Goal: Transaction & Acquisition: Download file/media

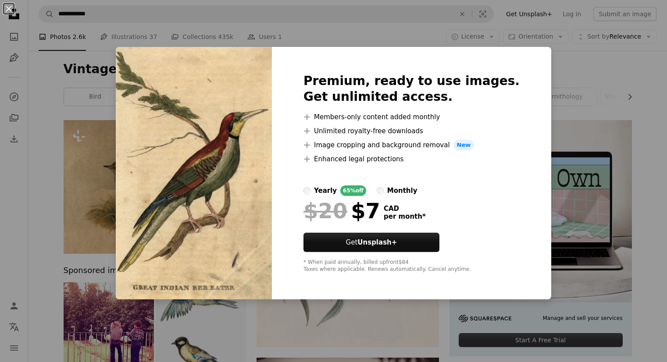
scroll to position [457, 0]
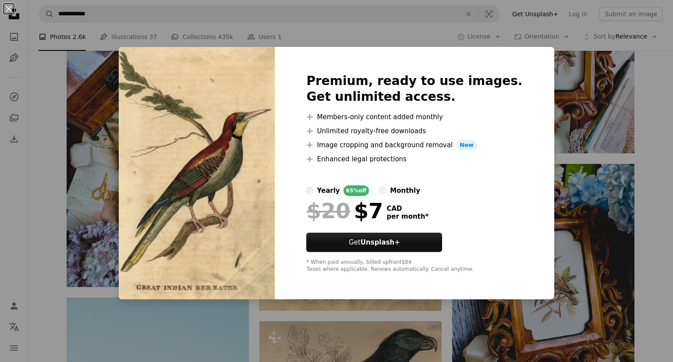
click at [643, 167] on div "An X shape Premium, ready to use images. Get unlimited access. A plus sign Memb…" at bounding box center [336, 181] width 673 height 362
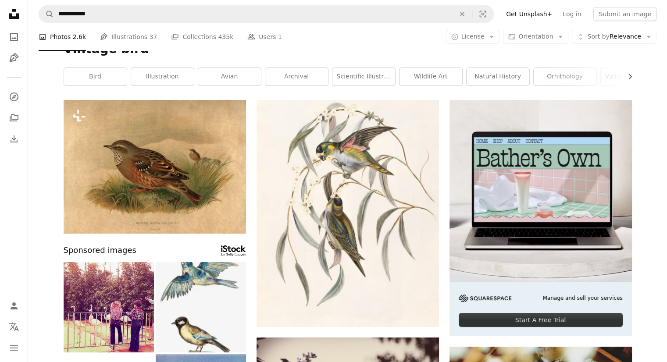
scroll to position [19, 0]
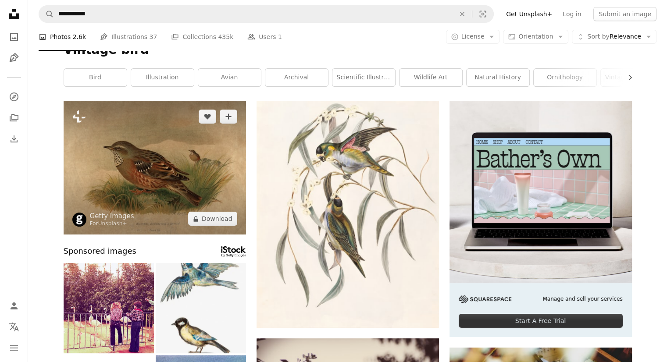
click at [159, 135] on img at bounding box center [155, 168] width 182 height 134
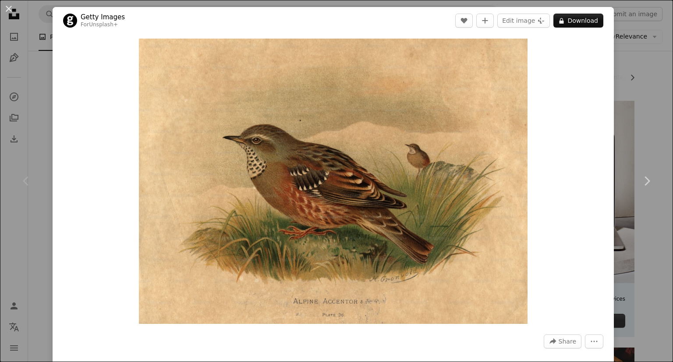
click at [8, 171] on div "Chevron left" at bounding box center [26, 181] width 53 height 84
click at [38, 221] on div "Chevron left" at bounding box center [26, 181] width 53 height 84
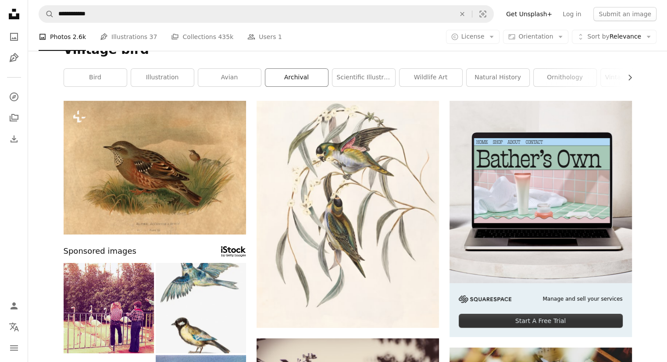
click at [305, 82] on link "archival" at bounding box center [296, 78] width 63 height 18
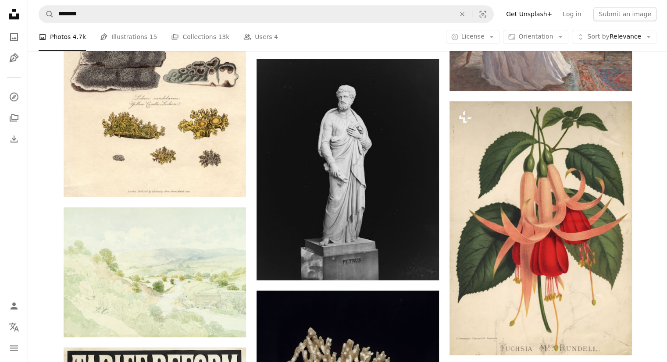
scroll to position [1039, 0]
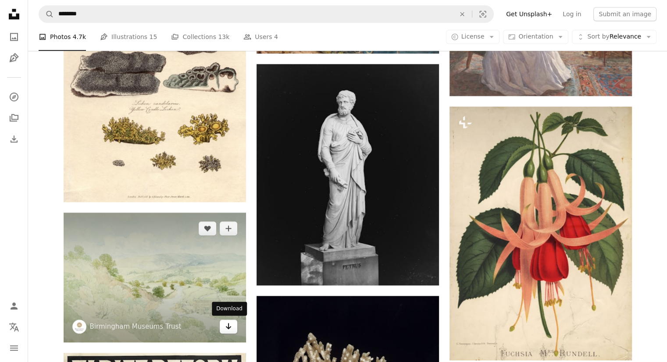
click at [229, 331] on link "Arrow pointing down" at bounding box center [229, 326] width 18 height 14
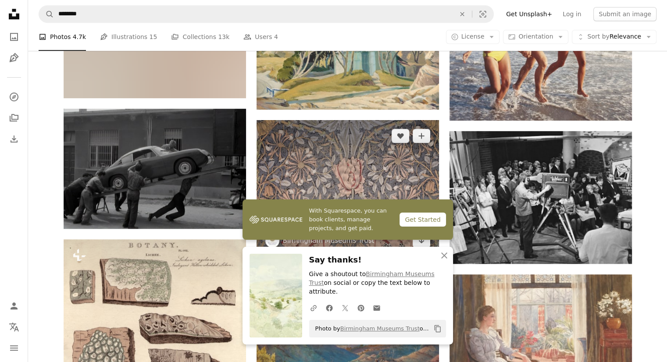
scroll to position [769, 0]
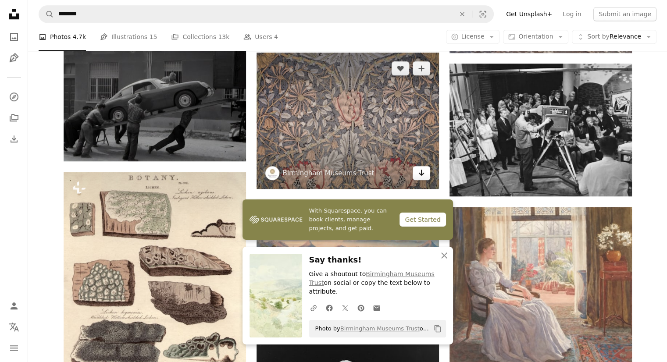
click at [421, 177] on link "Arrow pointing down" at bounding box center [421, 173] width 18 height 14
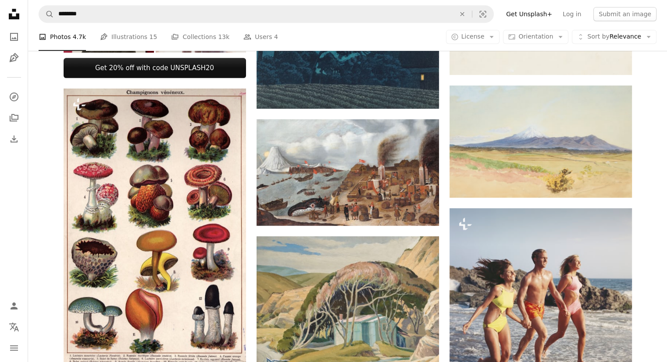
scroll to position [422, 0]
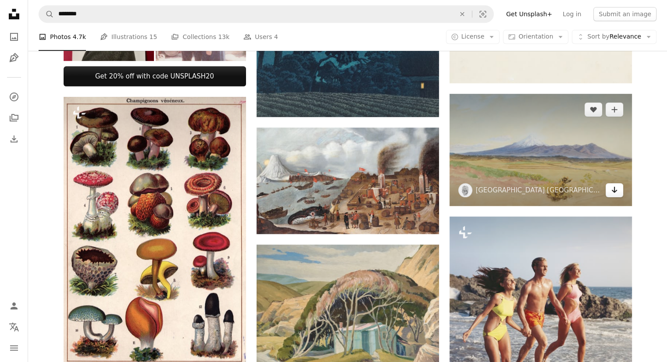
click at [612, 186] on icon "Arrow pointing down" at bounding box center [614, 190] width 7 height 11
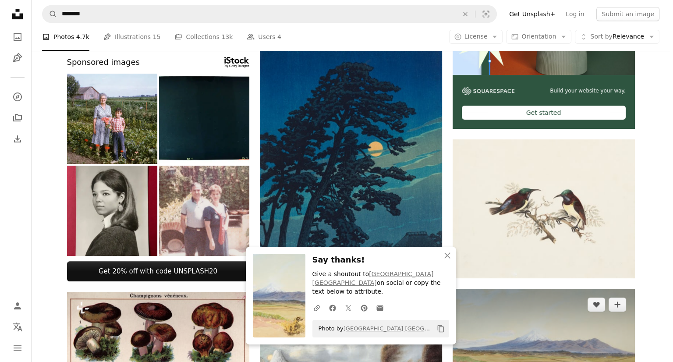
scroll to position [226, 0]
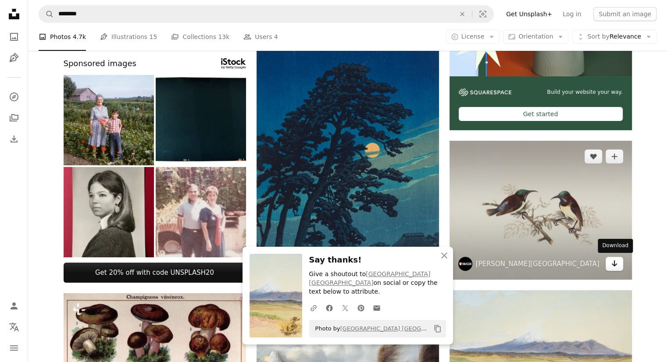
click at [614, 262] on icon "Download" at bounding box center [614, 263] width 6 height 6
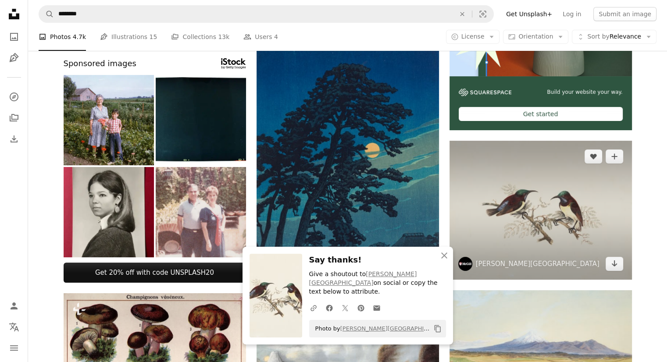
click at [557, 209] on img at bounding box center [540, 210] width 182 height 139
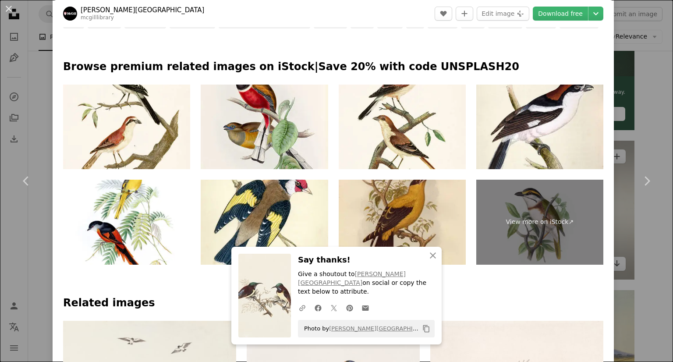
scroll to position [405, 0]
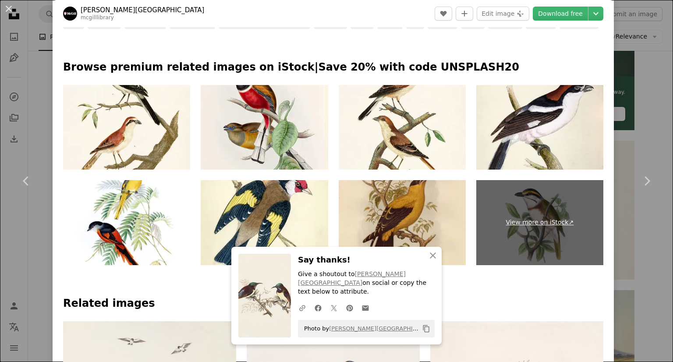
click at [546, 213] on link "View more on iStock ↗" at bounding box center [539, 222] width 127 height 85
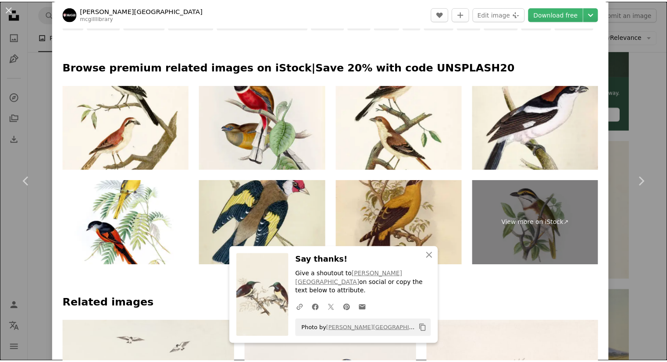
scroll to position [480, 0]
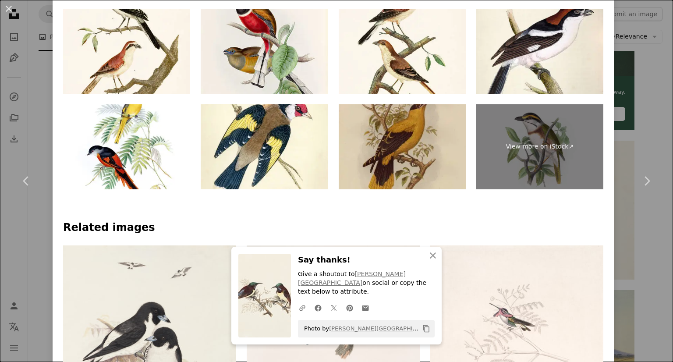
click at [385, 158] on img at bounding box center [402, 146] width 127 height 85
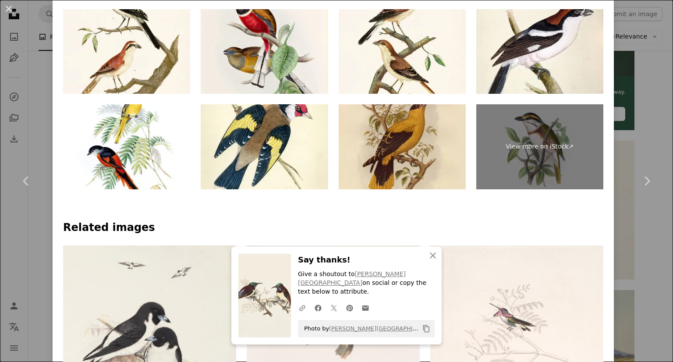
click at [637, 230] on div "An X shape Chevron left Chevron right [PERSON_NAME] Library mcgilllibrary A hea…" at bounding box center [336, 181] width 673 height 362
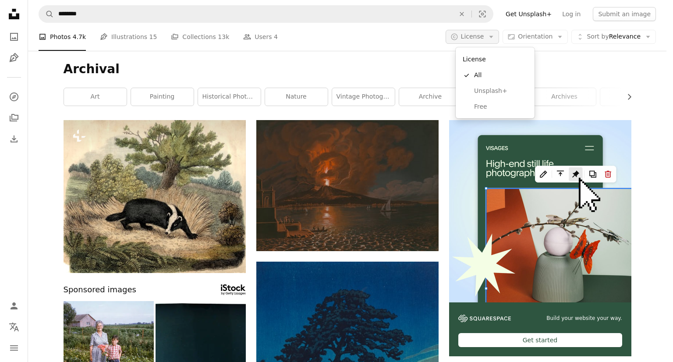
click at [469, 40] on button "A copyright icon © License Arrow down" at bounding box center [473, 37] width 54 height 14
click at [479, 102] on link "Free" at bounding box center [495, 107] width 72 height 16
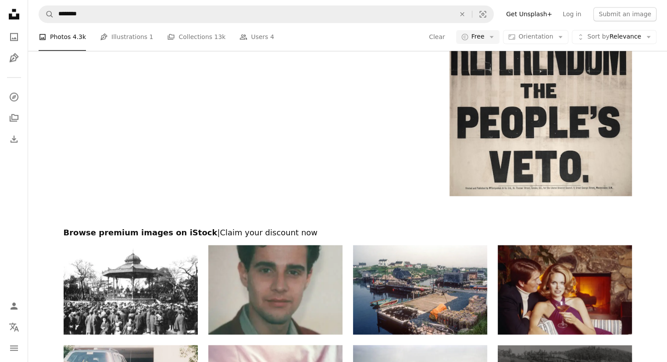
scroll to position [1642, 0]
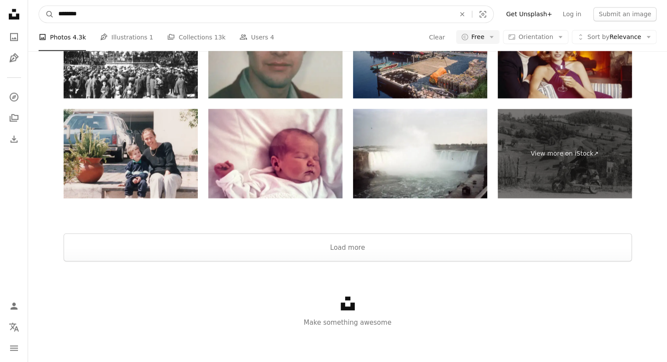
click at [200, 14] on input "********" at bounding box center [253, 14] width 398 height 17
type input "*"
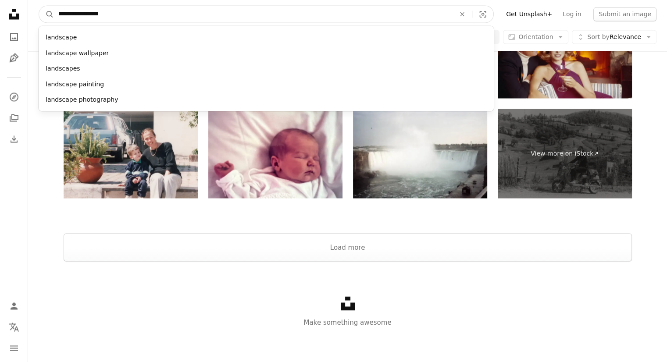
type input "**********"
click at [39, 6] on button "A magnifying glass" at bounding box center [46, 14] width 15 height 17
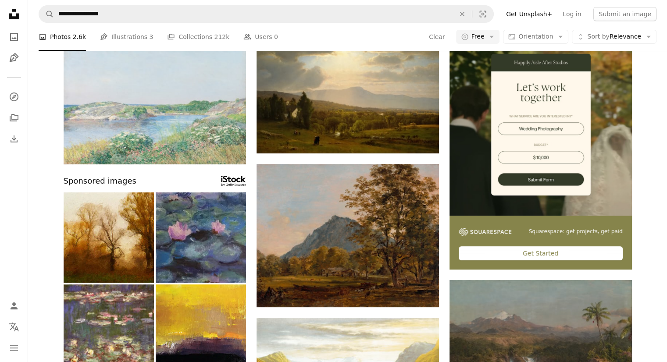
scroll to position [86, 0]
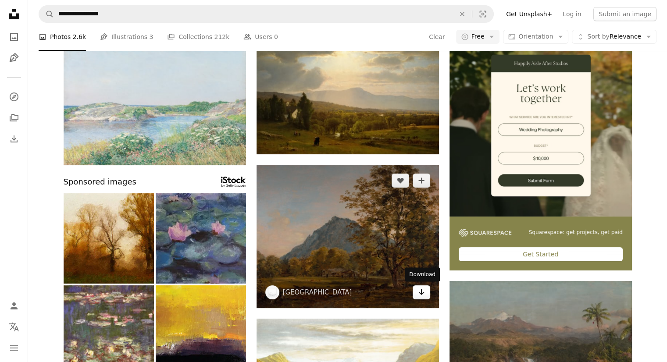
click at [427, 292] on link "Arrow pointing down" at bounding box center [421, 292] width 18 height 14
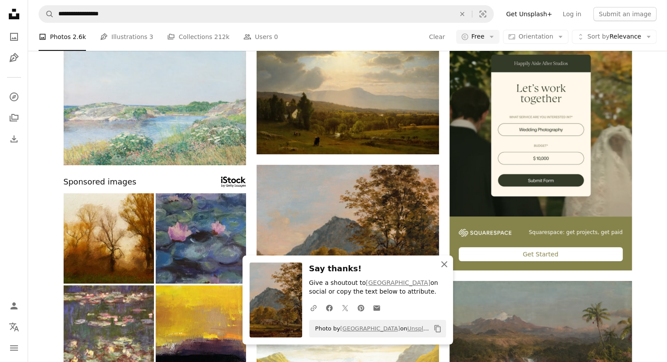
click at [442, 266] on icon "An X shape" at bounding box center [444, 264] width 11 height 11
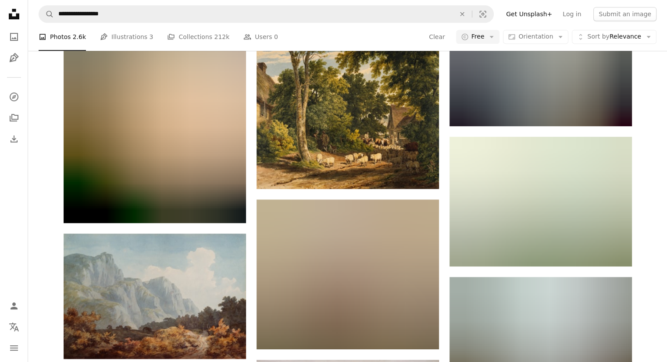
scroll to position [565, 0]
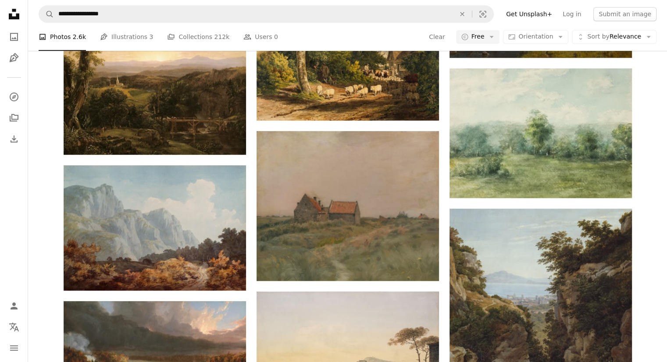
click at [649, 273] on div "A heart A plus sign Art Institute of Chicago Arrow pointing down Sponsored imag…" at bounding box center [347, 158] width 639 height 1207
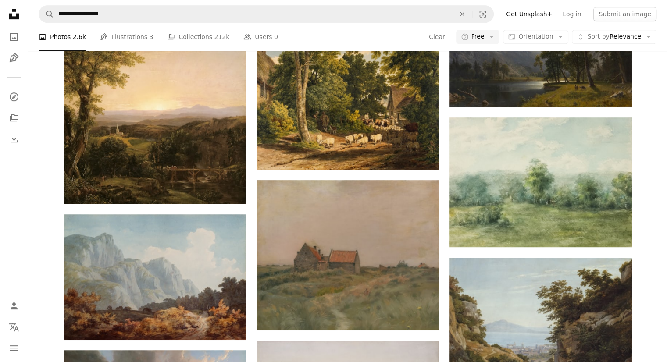
scroll to position [517, 0]
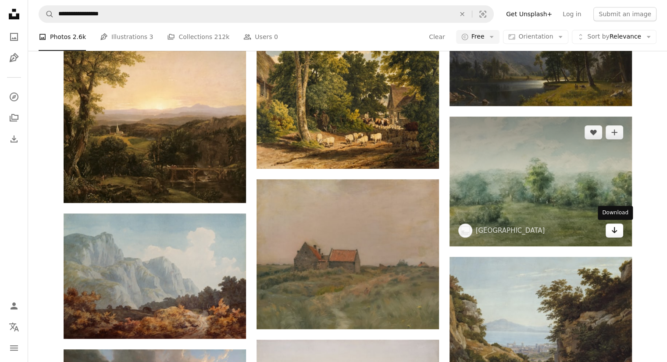
click at [618, 230] on link "Arrow pointing down" at bounding box center [614, 231] width 18 height 14
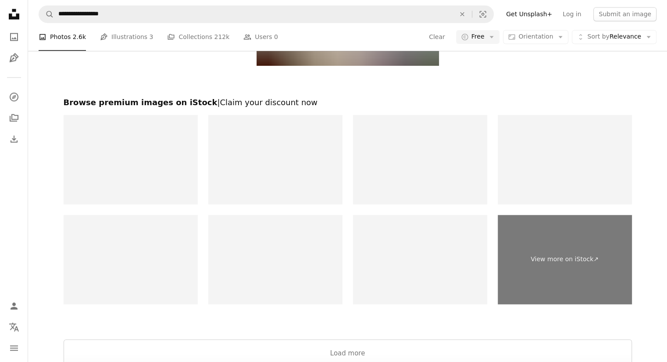
scroll to position [1262, 0]
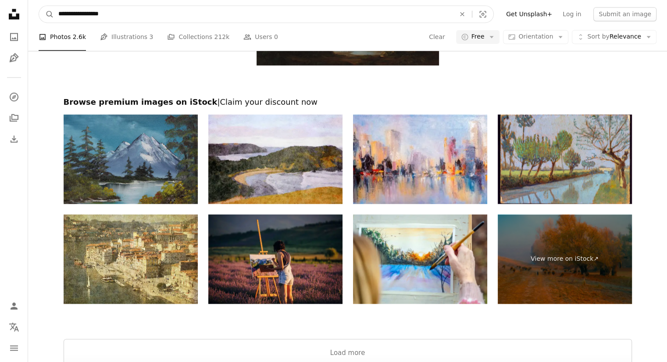
click at [179, 7] on input "**********" at bounding box center [253, 14] width 398 height 17
type input "**********"
click at [39, 6] on button "A magnifying glass" at bounding box center [46, 14] width 15 height 17
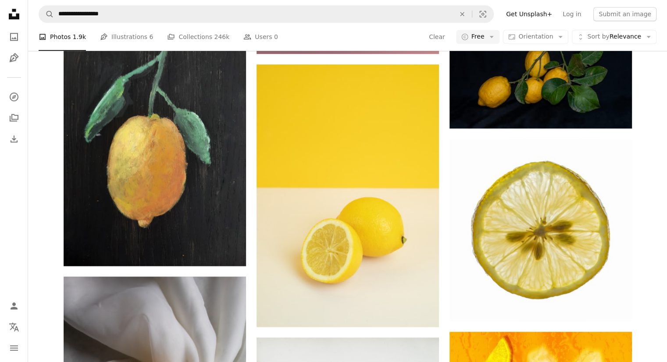
scroll to position [780, 0]
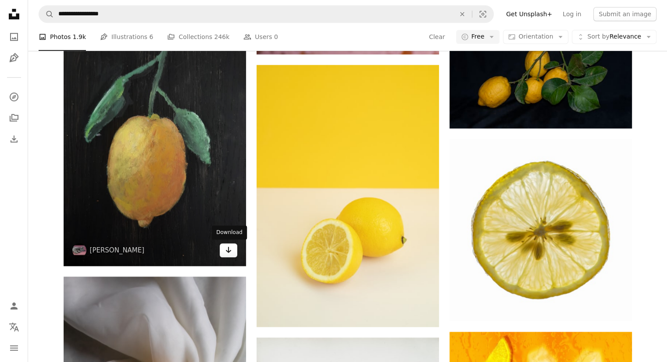
click at [228, 250] on icon "Arrow pointing down" at bounding box center [228, 250] width 7 height 11
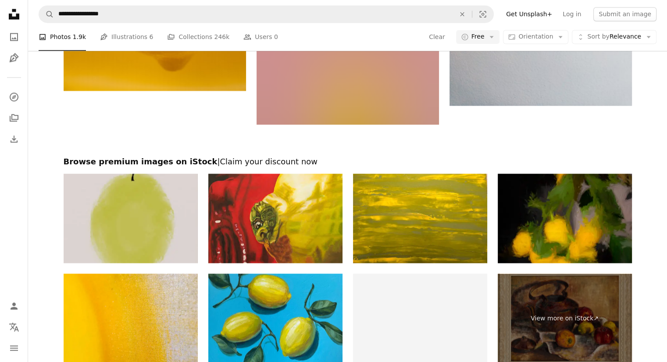
scroll to position [1607, 0]
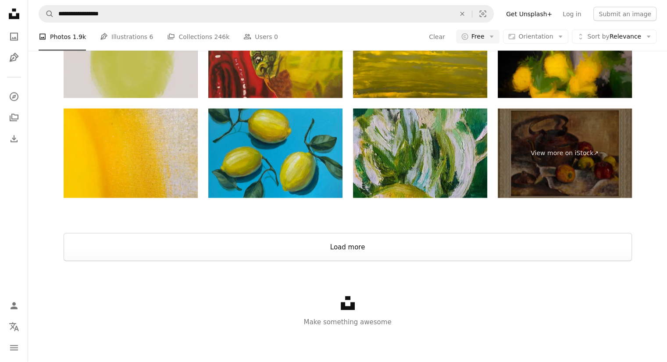
click at [296, 248] on button "Load more" at bounding box center [348, 247] width 568 height 28
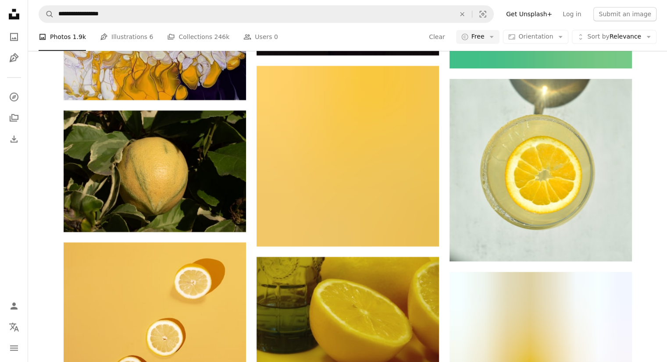
scroll to position [4549, 0]
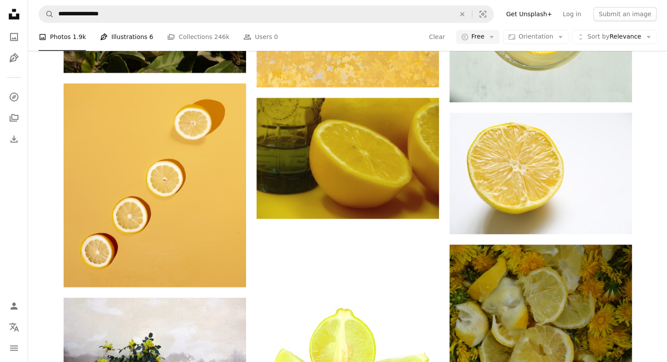
click at [126, 36] on link "Pen Tool Illustrations 6" at bounding box center [126, 37] width 53 height 28
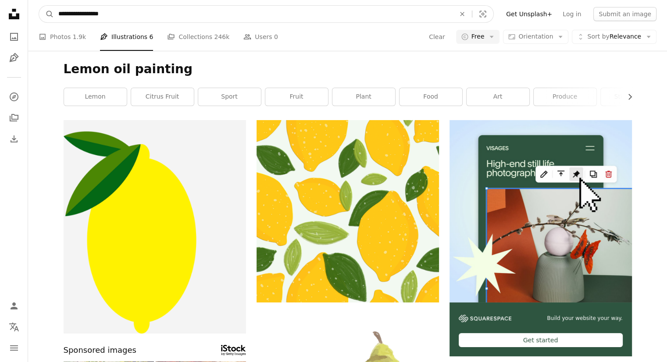
click at [131, 17] on input "**********" at bounding box center [253, 14] width 398 height 17
type input "**********"
click at [39, 6] on button "A magnifying glass" at bounding box center [46, 14] width 15 height 17
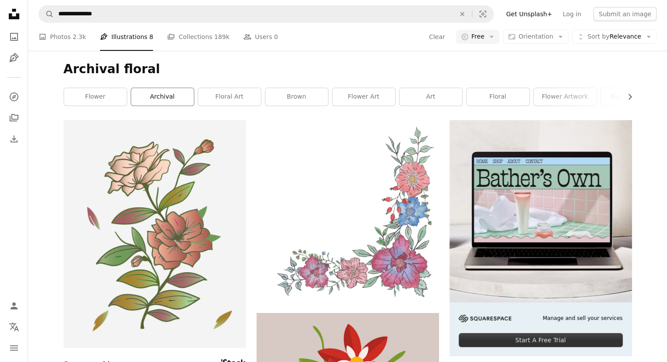
click at [174, 99] on link "archival" at bounding box center [162, 97] width 63 height 18
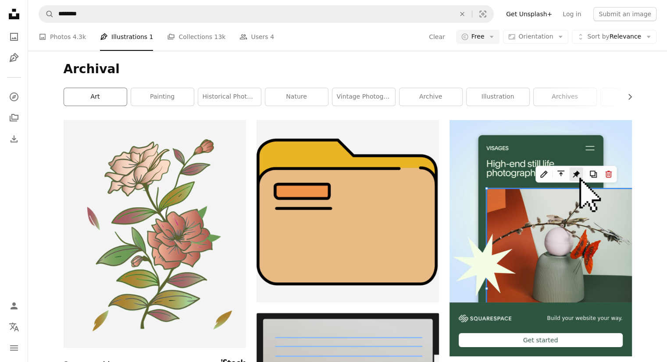
click at [94, 101] on link "art" at bounding box center [95, 97] width 63 height 18
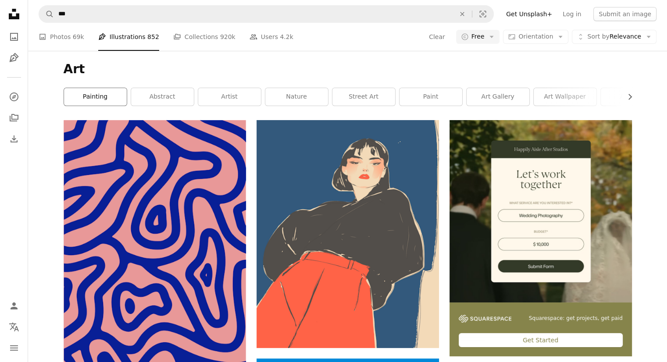
click at [94, 100] on link "painting" at bounding box center [95, 97] width 63 height 18
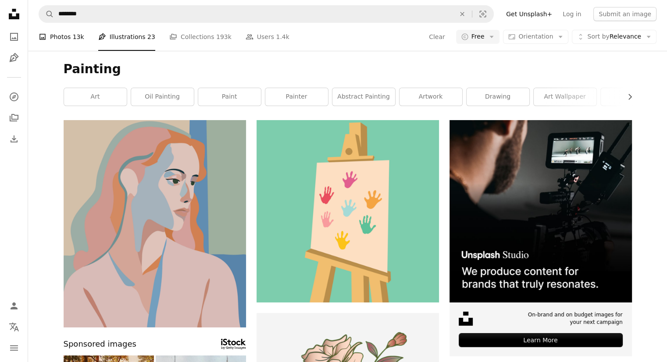
click at [58, 43] on link "A photo Photos 13k" at bounding box center [62, 37] width 46 height 28
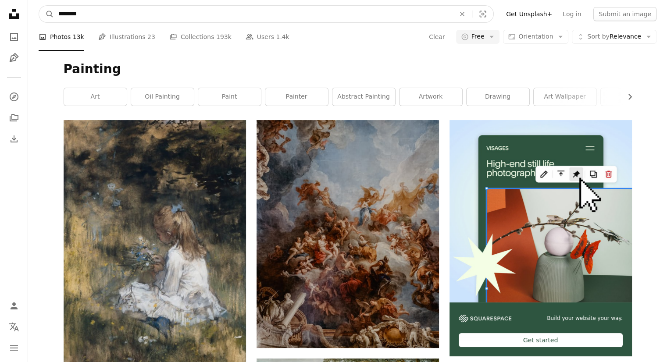
click at [130, 10] on input "********" at bounding box center [253, 14] width 398 height 17
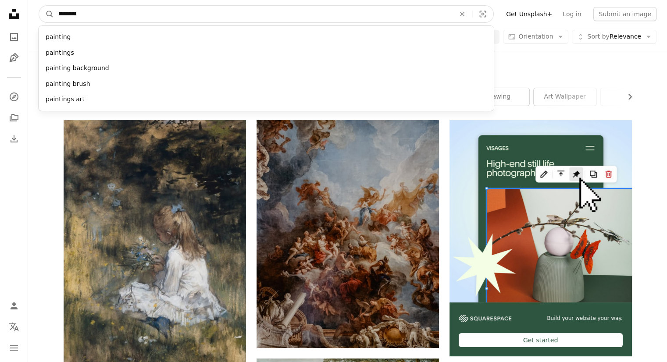
click at [130, 10] on input "********" at bounding box center [253, 14] width 398 height 17
type input "******"
click at [39, 6] on button "A magnifying glass" at bounding box center [46, 14] width 15 height 17
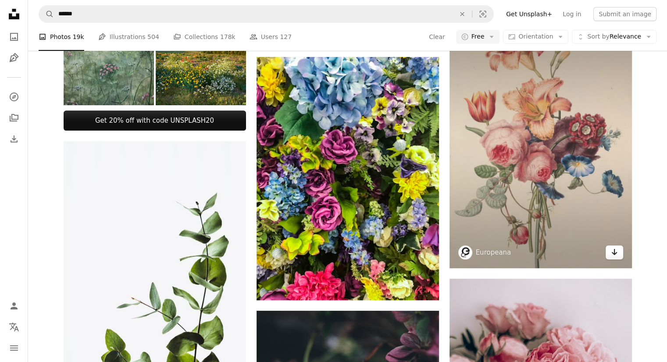
scroll to position [347, 0]
click at [618, 254] on link "Arrow pointing down" at bounding box center [614, 252] width 18 height 14
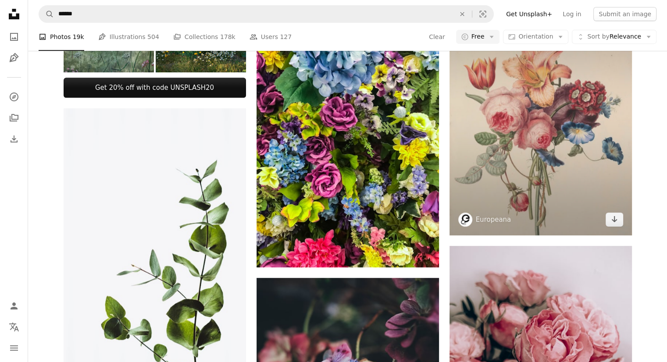
scroll to position [0, 0]
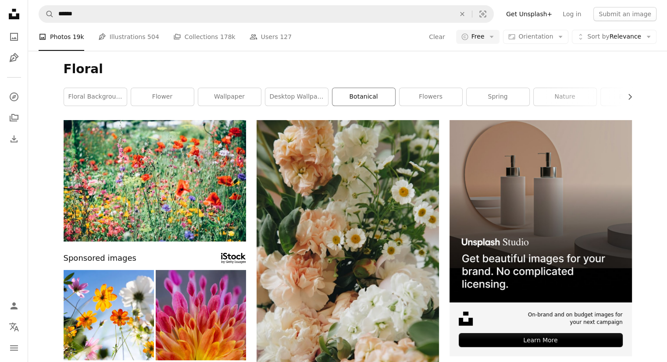
click at [379, 98] on link "botanical" at bounding box center [363, 97] width 63 height 18
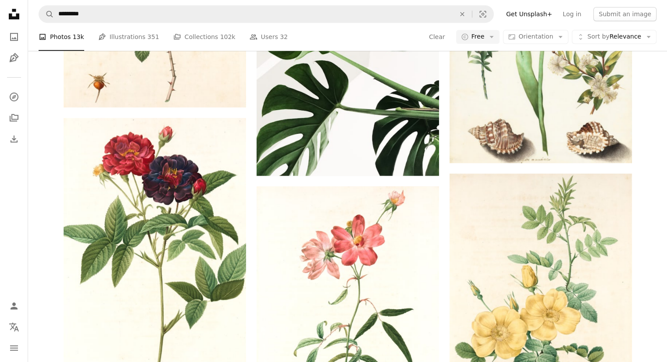
scroll to position [814, 0]
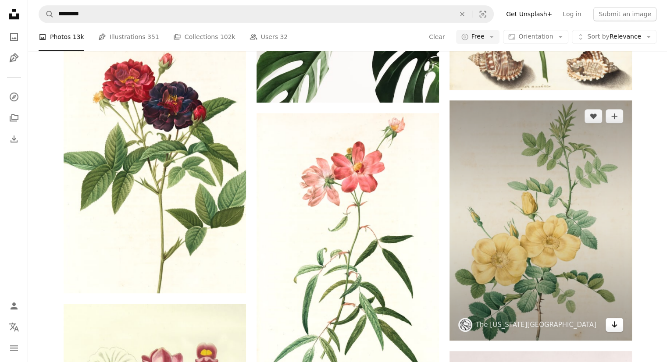
click at [616, 327] on icon "Arrow pointing down" at bounding box center [614, 324] width 7 height 11
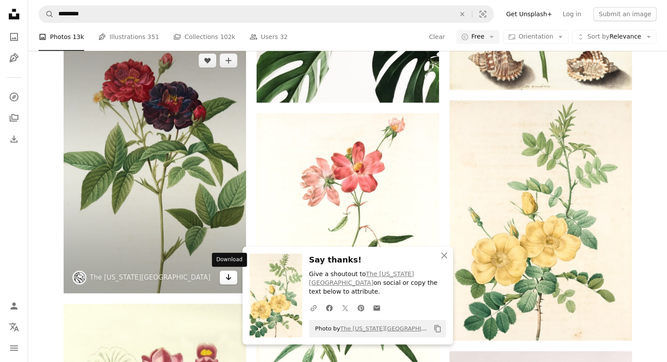
click at [226, 281] on icon "Arrow pointing down" at bounding box center [228, 277] width 7 height 11
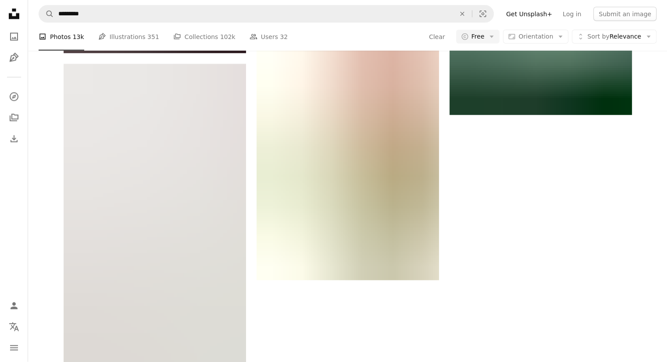
scroll to position [1733, 0]
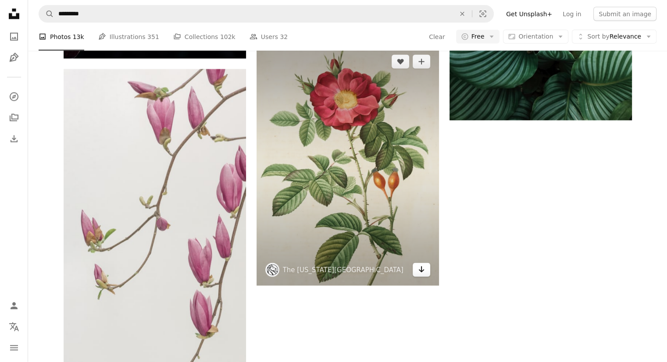
click at [423, 269] on icon "Arrow pointing down" at bounding box center [421, 269] width 7 height 11
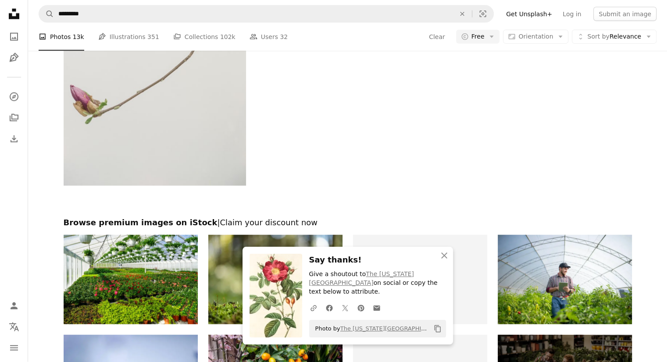
scroll to position [2268, 0]
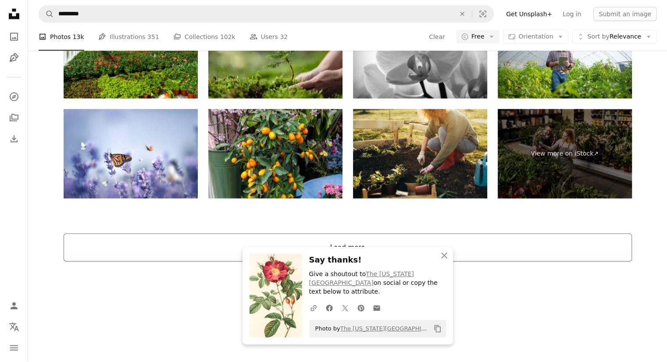
click at [432, 241] on button "Load more" at bounding box center [348, 248] width 568 height 28
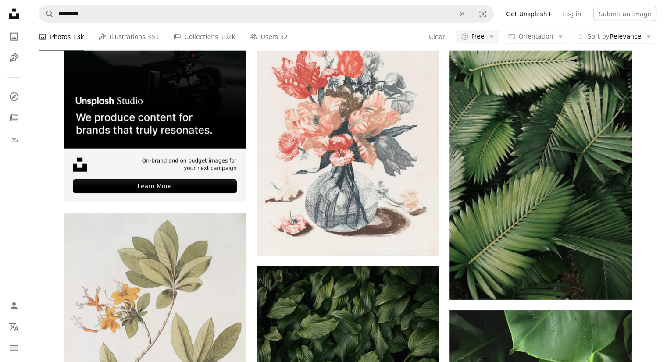
scroll to position [2461, 0]
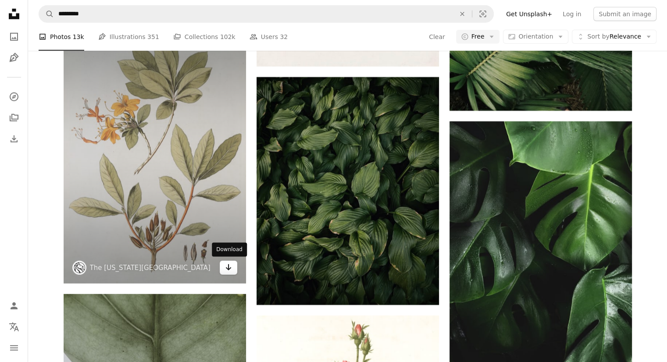
click at [224, 266] on link "Arrow pointing down" at bounding box center [229, 268] width 18 height 14
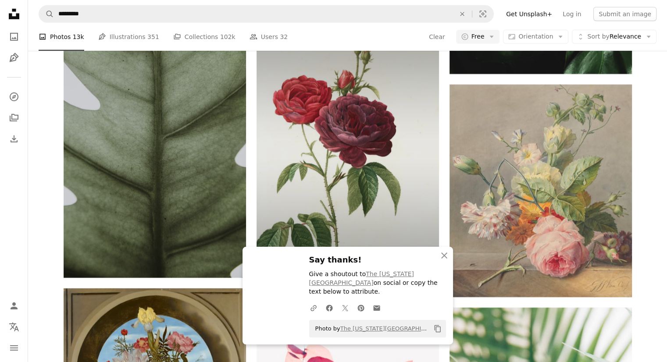
scroll to position [2853, 0]
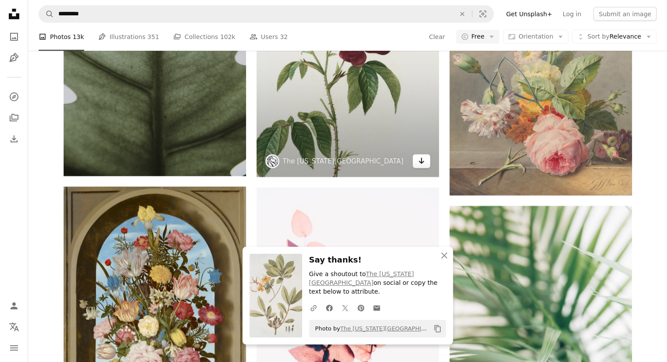
click at [422, 163] on icon "Arrow pointing down" at bounding box center [421, 161] width 7 height 11
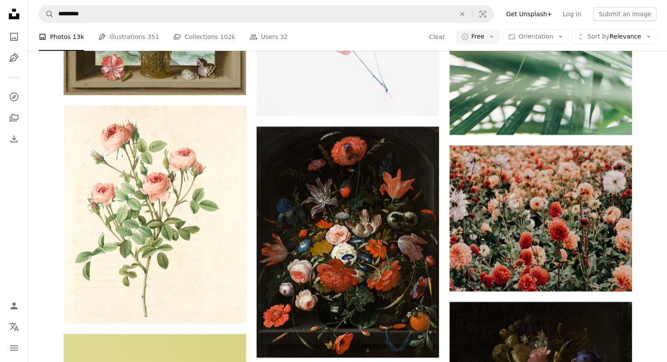
scroll to position [3198, 0]
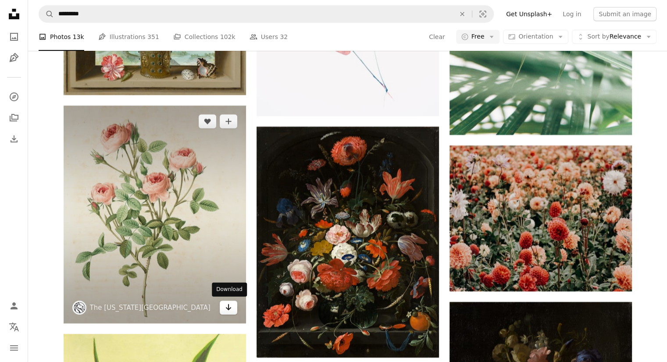
click at [227, 305] on icon "Arrow pointing down" at bounding box center [228, 307] width 7 height 11
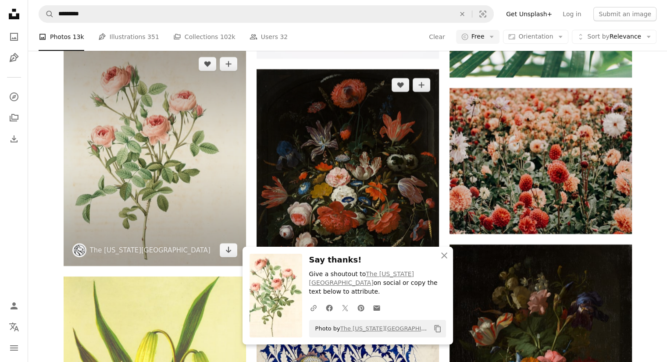
scroll to position [3251, 0]
